Goal: Book appointment/travel/reservation

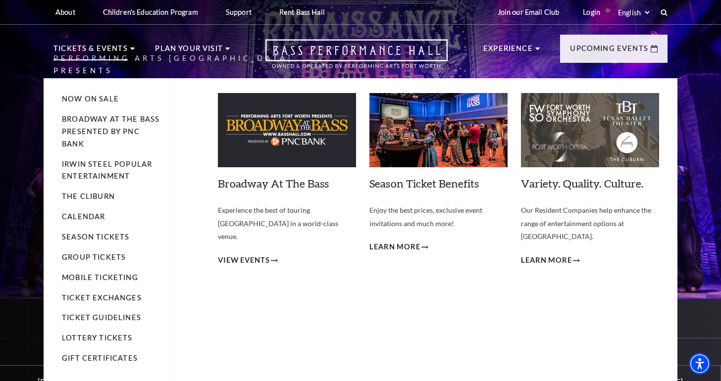
click at [294, 139] on img at bounding box center [287, 130] width 138 height 74
click at [264, 254] on span "View Events" at bounding box center [244, 260] width 52 height 12
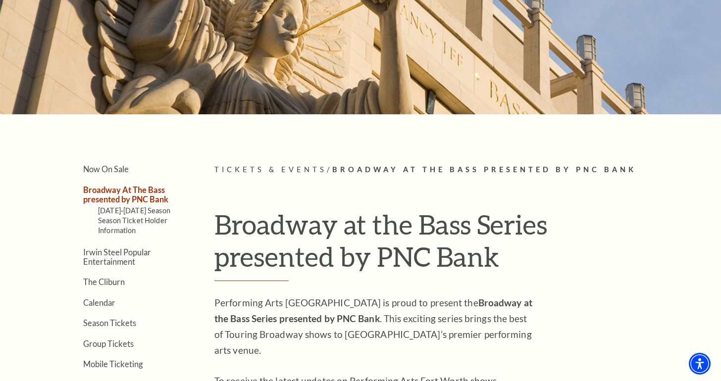
scroll to position [105, 0]
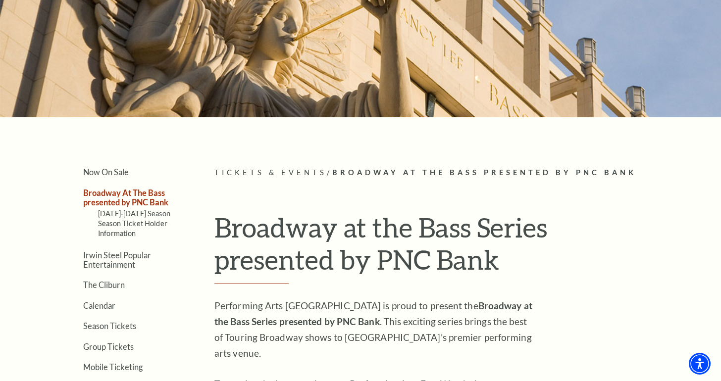
click at [276, 173] on span "Tickets & Events" at bounding box center [270, 172] width 112 height 8
click at [104, 302] on link "Calendar" at bounding box center [99, 305] width 32 height 9
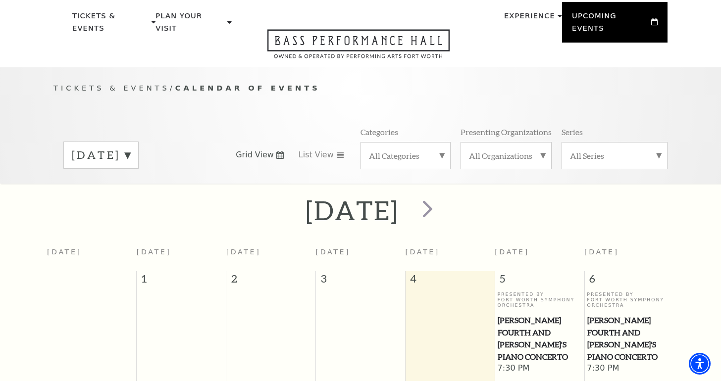
scroll to position [155, 0]
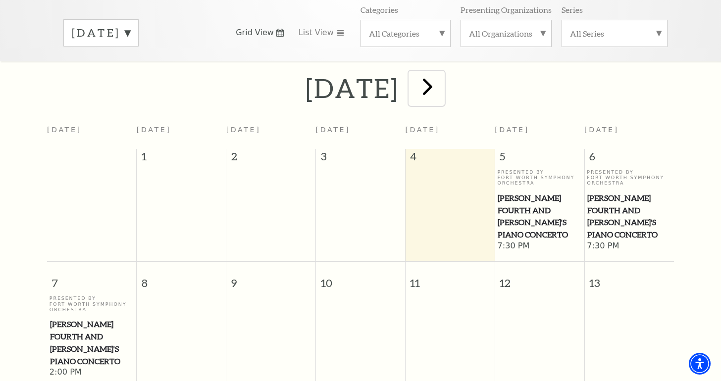
click at [442, 72] on span "next" at bounding box center [427, 86] width 28 height 28
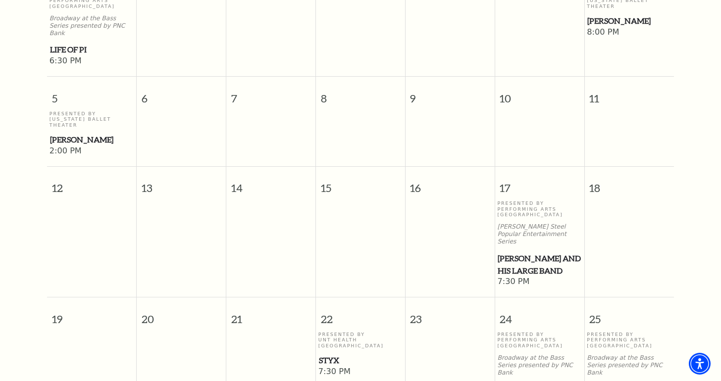
scroll to position [0, 0]
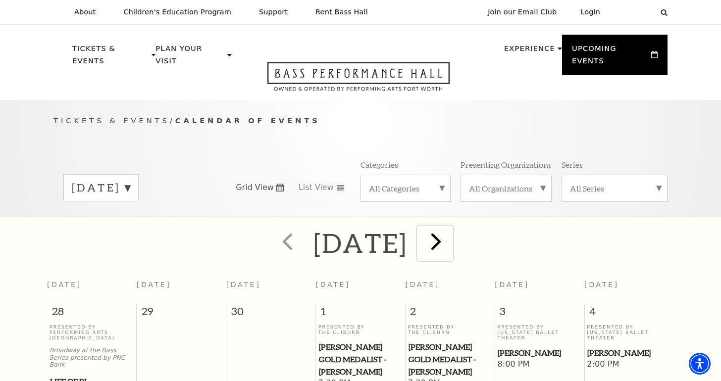
click at [450, 235] on span "next" at bounding box center [436, 241] width 28 height 28
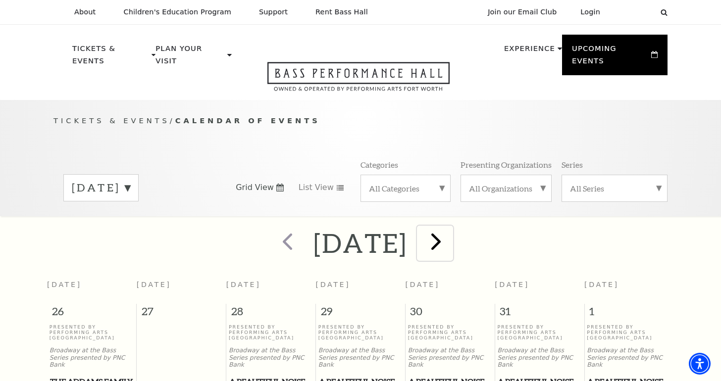
click at [450, 228] on span "next" at bounding box center [436, 241] width 28 height 28
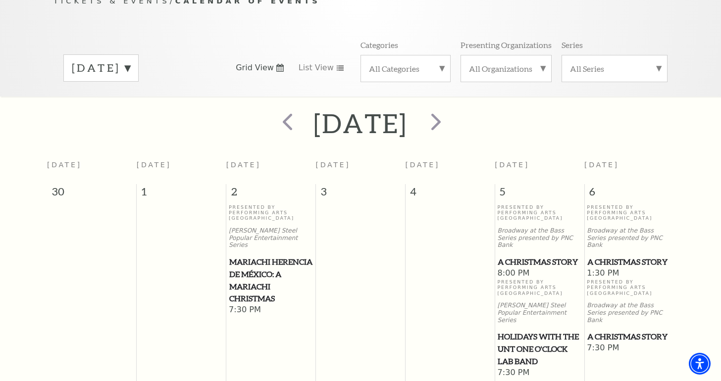
scroll to position [100, 0]
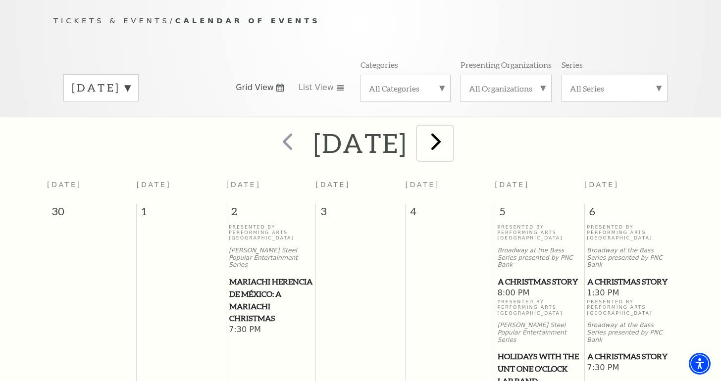
click at [450, 132] on span "next" at bounding box center [436, 141] width 28 height 28
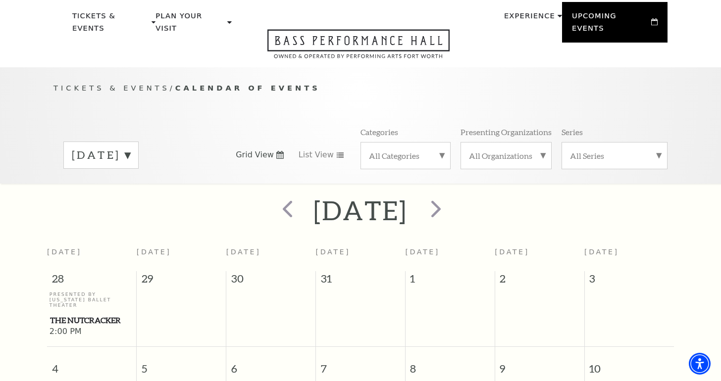
scroll to position [31, 0]
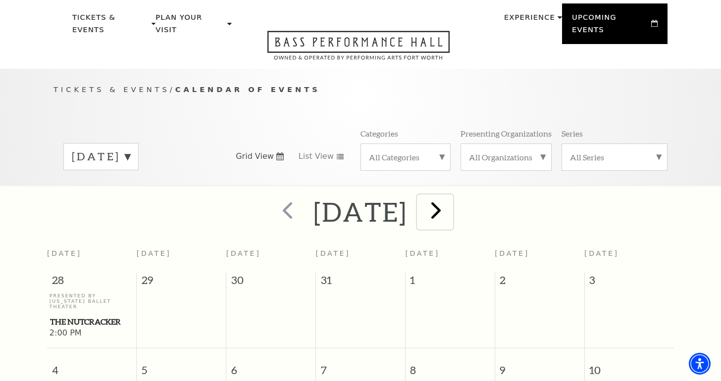
click at [450, 198] on span "next" at bounding box center [436, 210] width 28 height 28
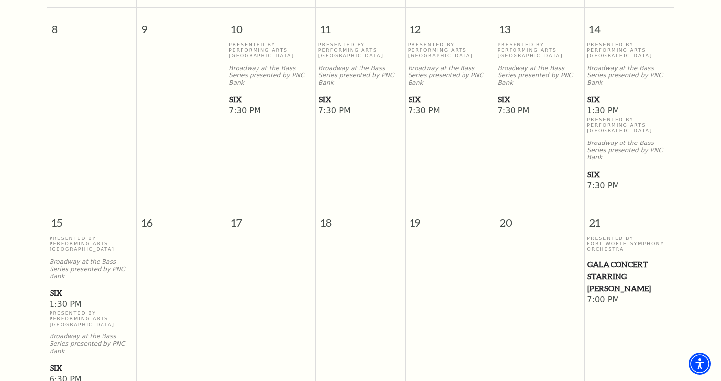
scroll to position [329, 0]
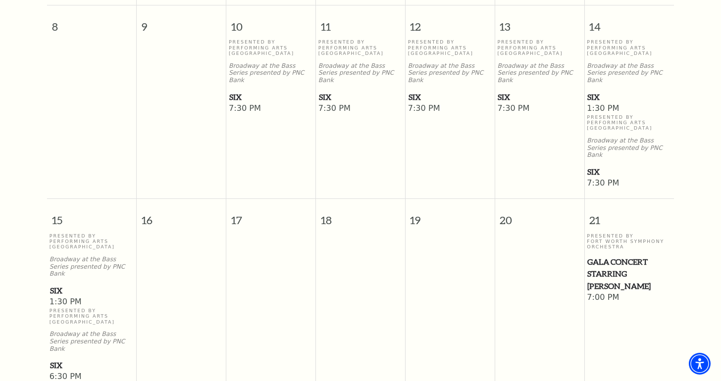
click at [418, 91] on span "SIX" at bounding box center [449, 97] width 83 height 12
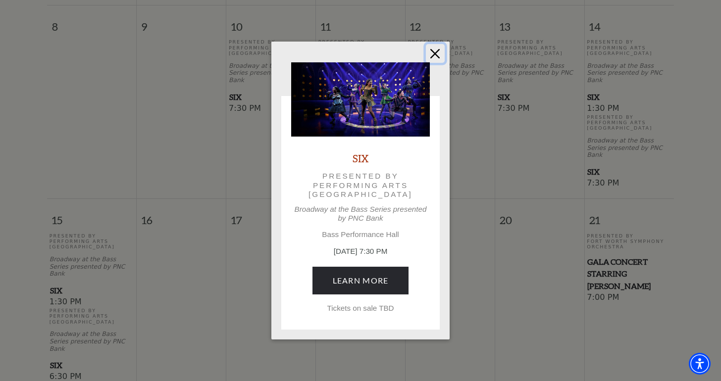
click at [435, 56] on button "Close" at bounding box center [435, 53] width 19 height 19
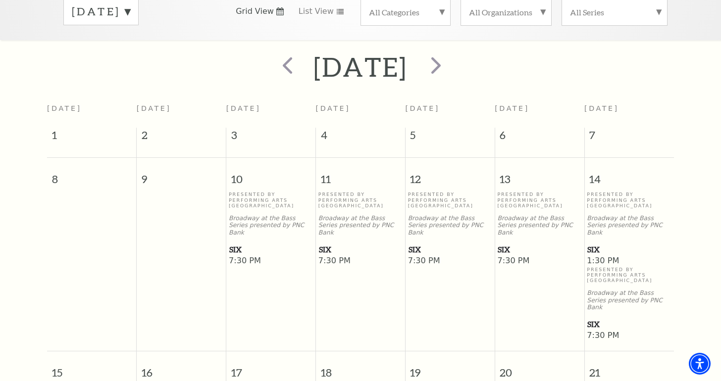
scroll to position [0, 0]
